Goal: Information Seeking & Learning: Find specific page/section

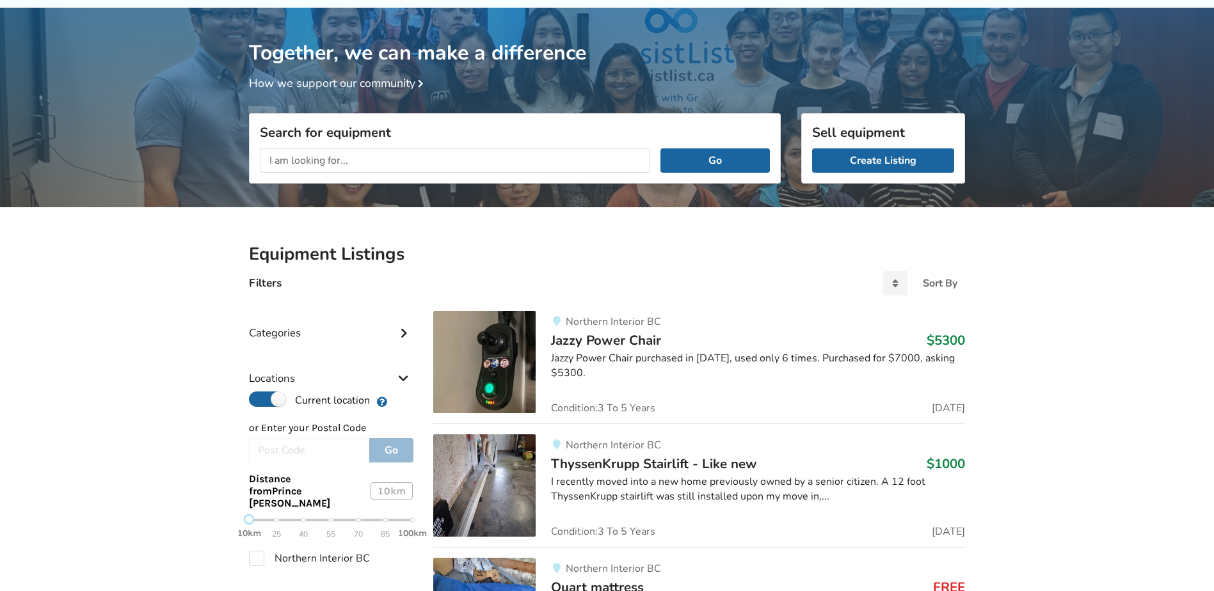
scroll to position [51, 0]
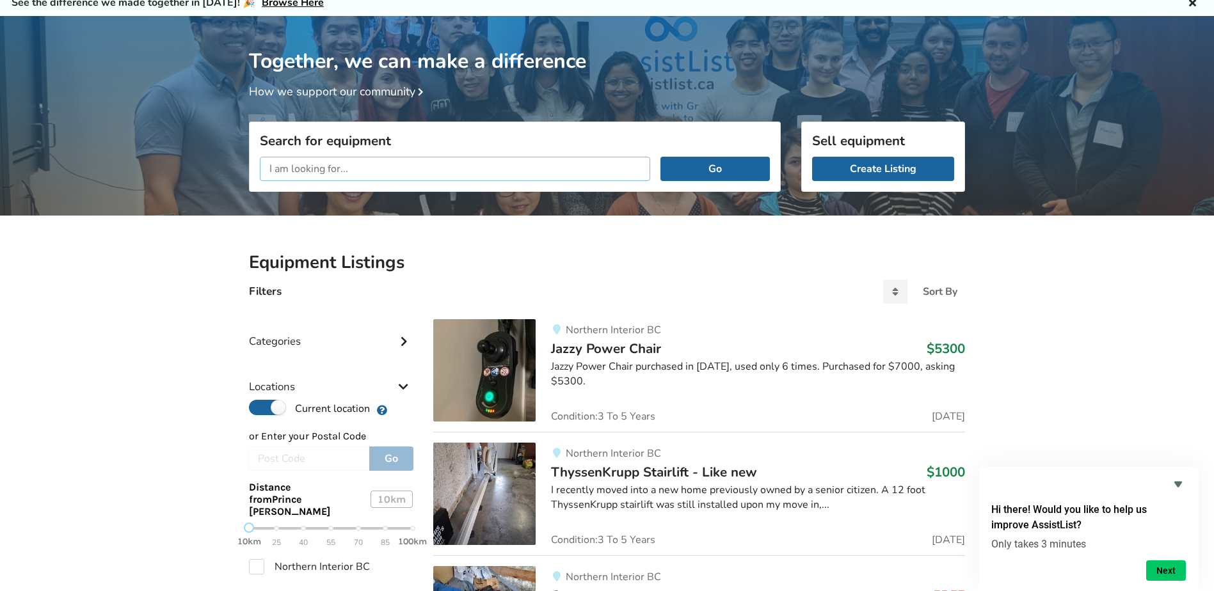
click at [423, 168] on input "text" at bounding box center [455, 169] width 390 height 24
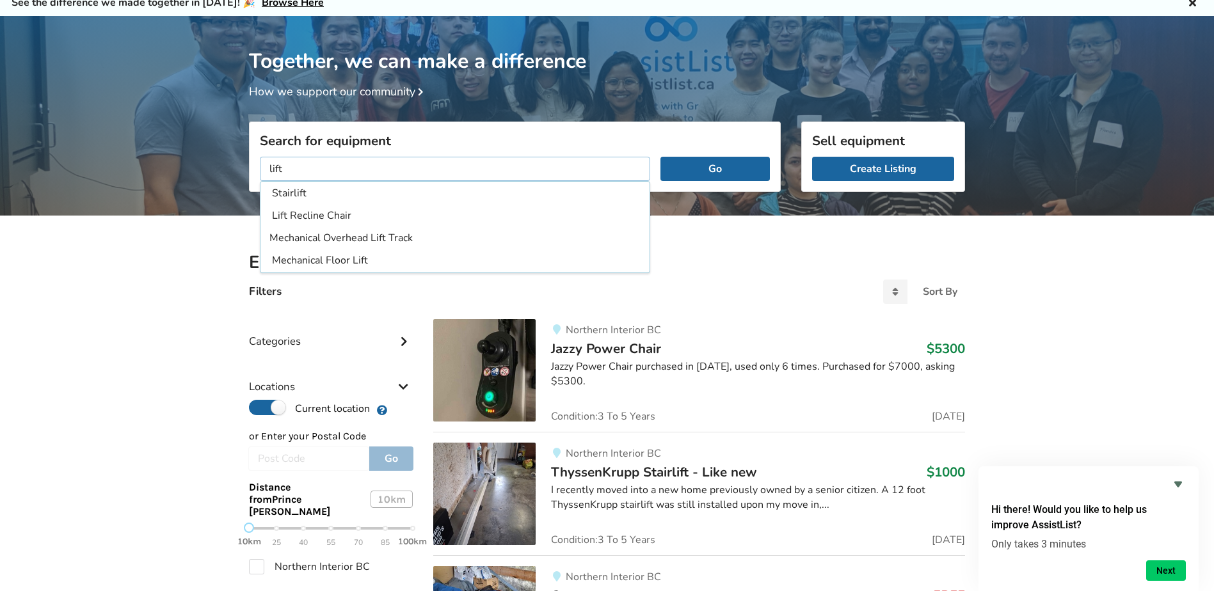
click at [660, 157] on button "Go" at bounding box center [714, 169] width 109 height 24
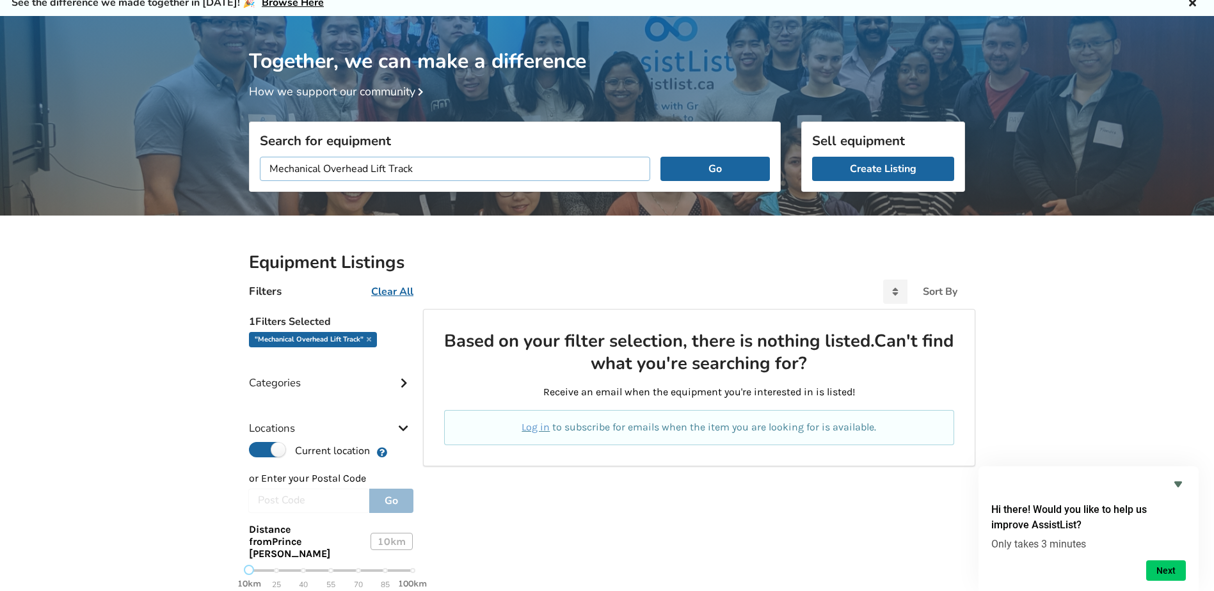
click at [527, 158] on input "Mechanical Overhead Lift Track" at bounding box center [455, 169] width 390 height 24
click at [525, 158] on input "Mechanical Overhead Lift Track" at bounding box center [455, 169] width 390 height 24
click at [371, 166] on input "Mechanical Overhead Lift Track" at bounding box center [455, 169] width 390 height 24
drag, startPoint x: 371, startPoint y: 166, endPoint x: 237, endPoint y: 156, distance: 133.5
click at [237, 156] on div "Together, we can make a difference How we support our community Search for equi…" at bounding box center [607, 430] width 1214 height 828
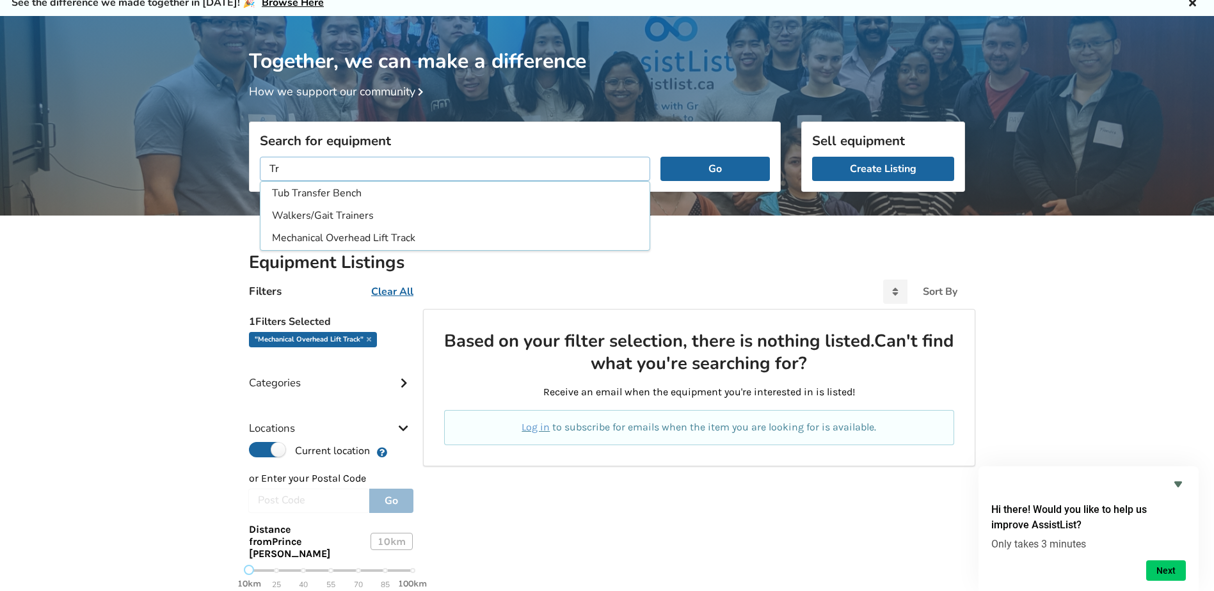
type input "T"
type input "lift"
click at [660, 157] on button "Go" at bounding box center [714, 169] width 109 height 24
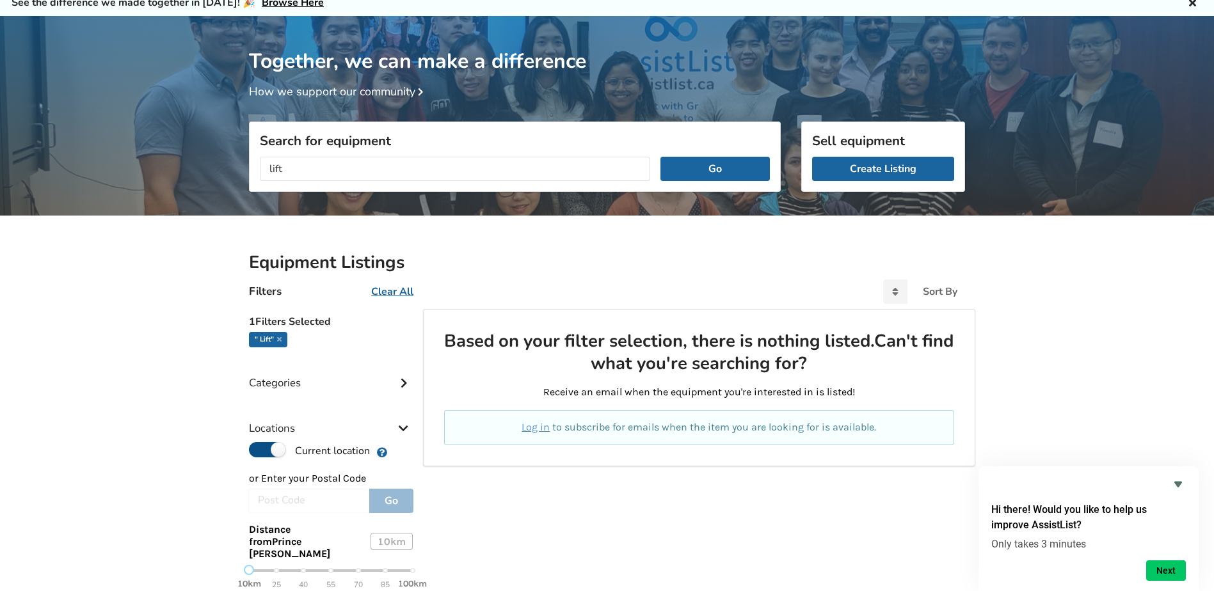
click at [278, 450] on label "Current location" at bounding box center [309, 450] width 121 height 17
radio input "false"
